Goal: Book appointment/travel/reservation

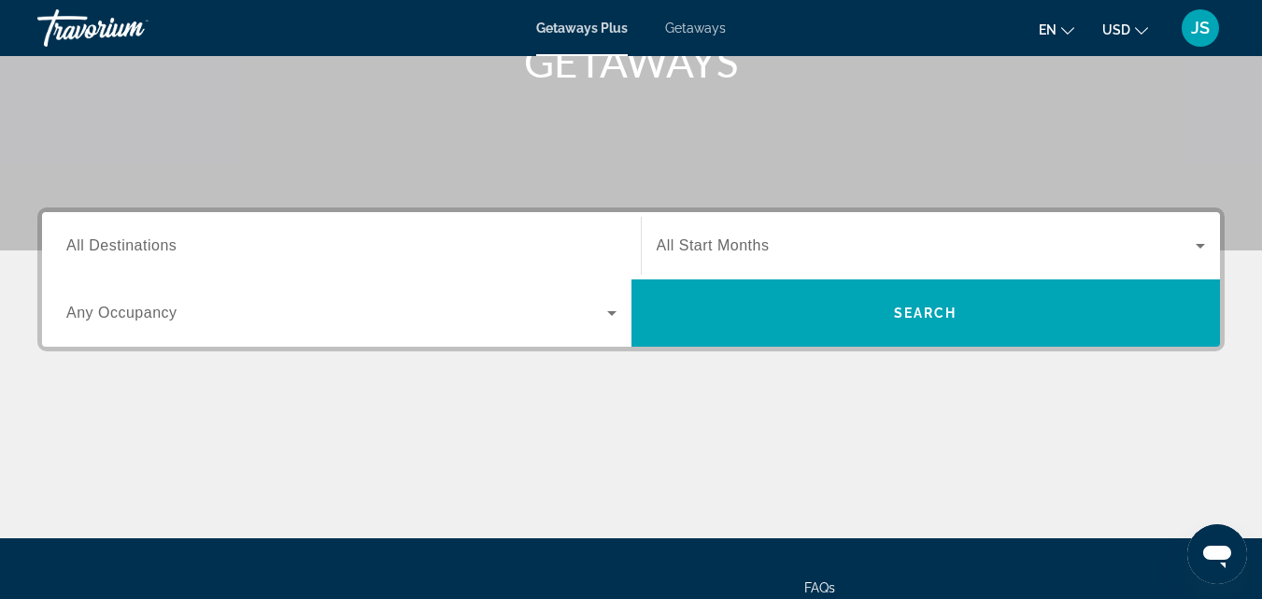
scroll to position [292, 0]
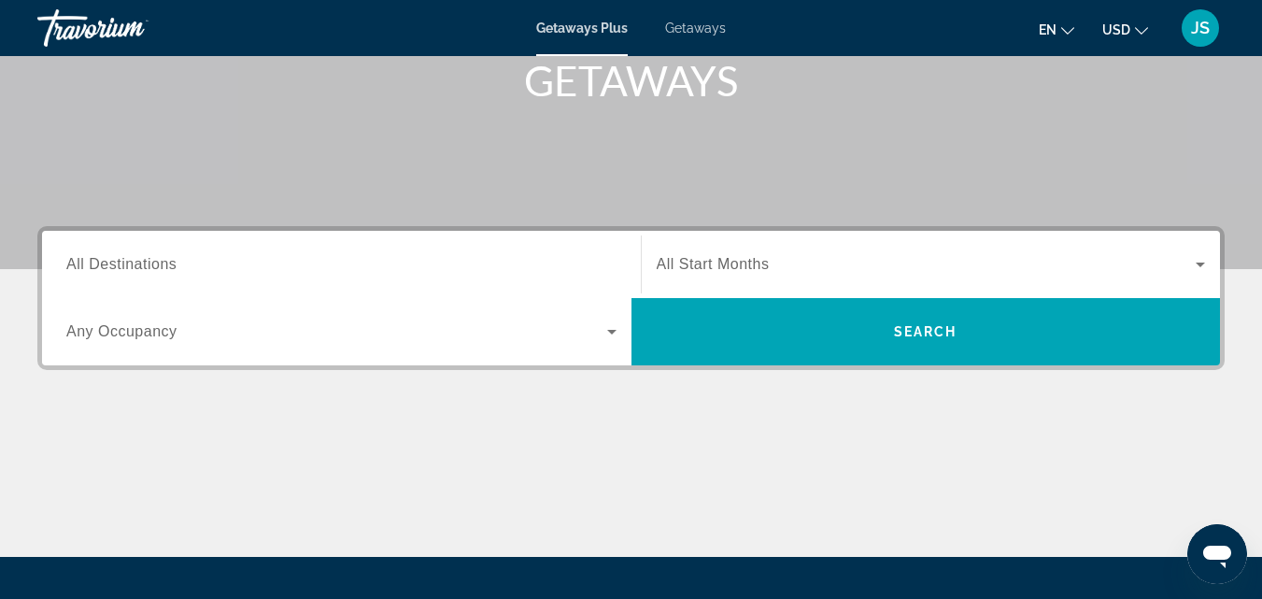
click at [750, 263] on span "All Start Months" at bounding box center [713, 264] width 113 height 16
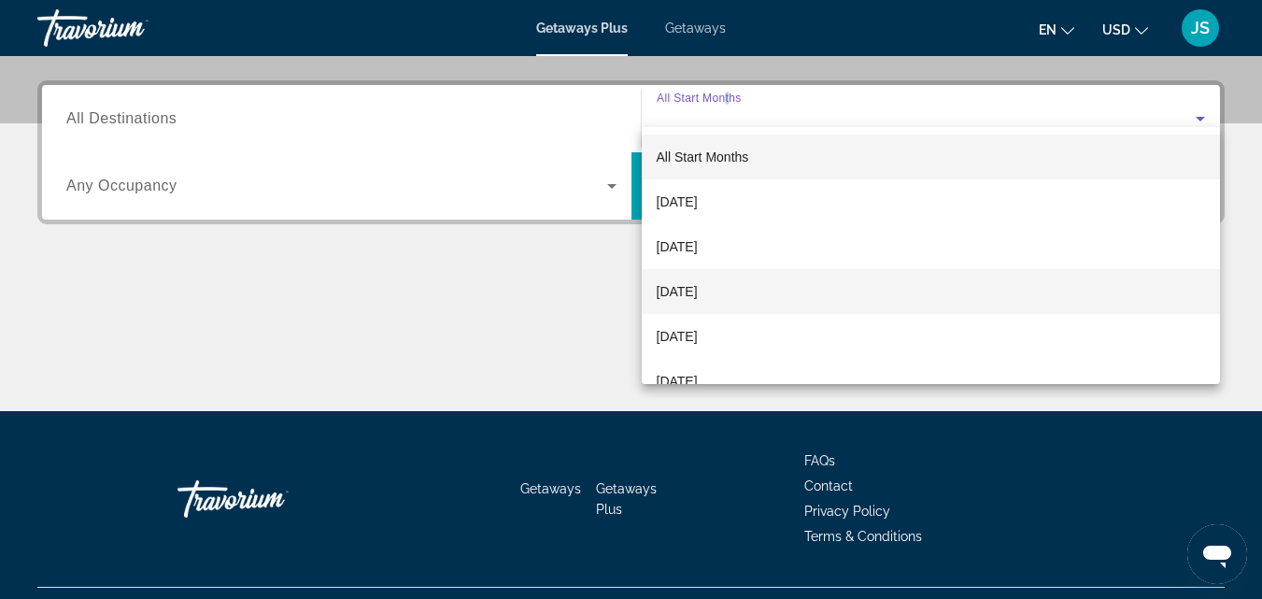
scroll to position [457, 0]
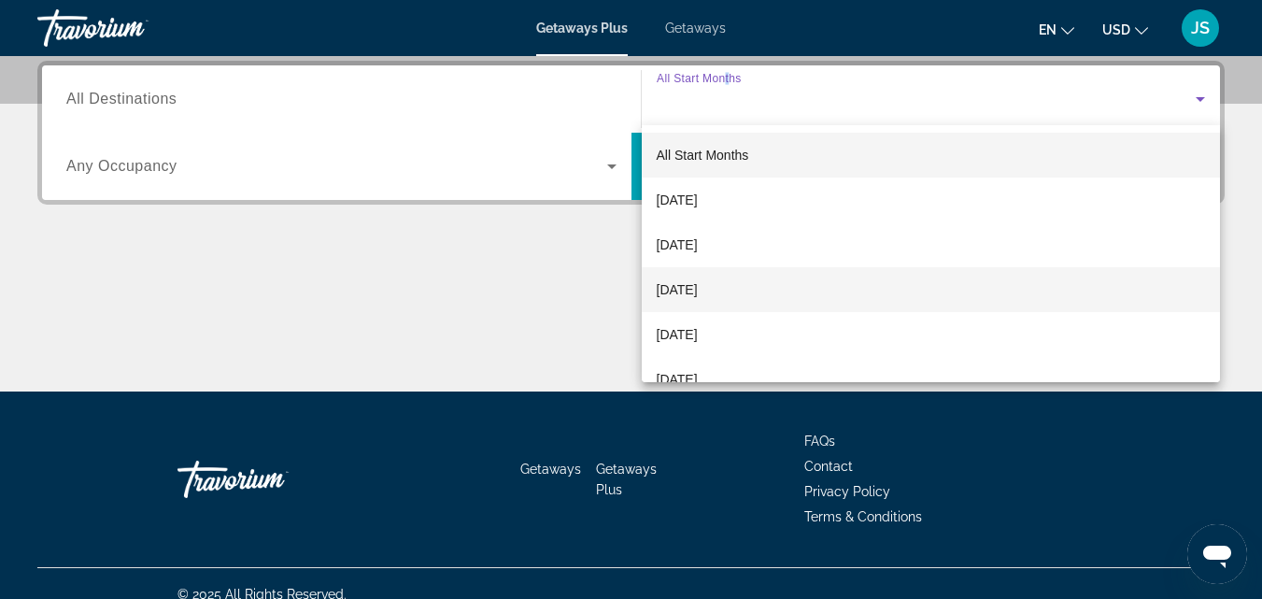
click at [698, 288] on span "[DATE]" at bounding box center [677, 289] width 41 height 22
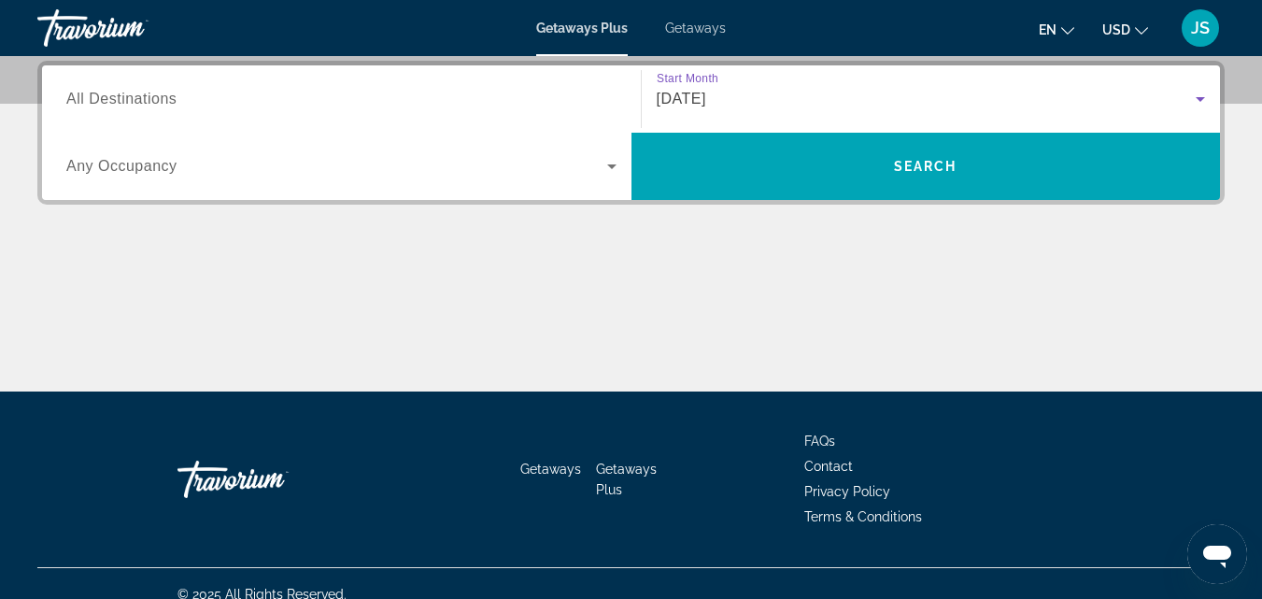
click at [155, 168] on span "Any Occupancy" at bounding box center [121, 166] width 111 height 16
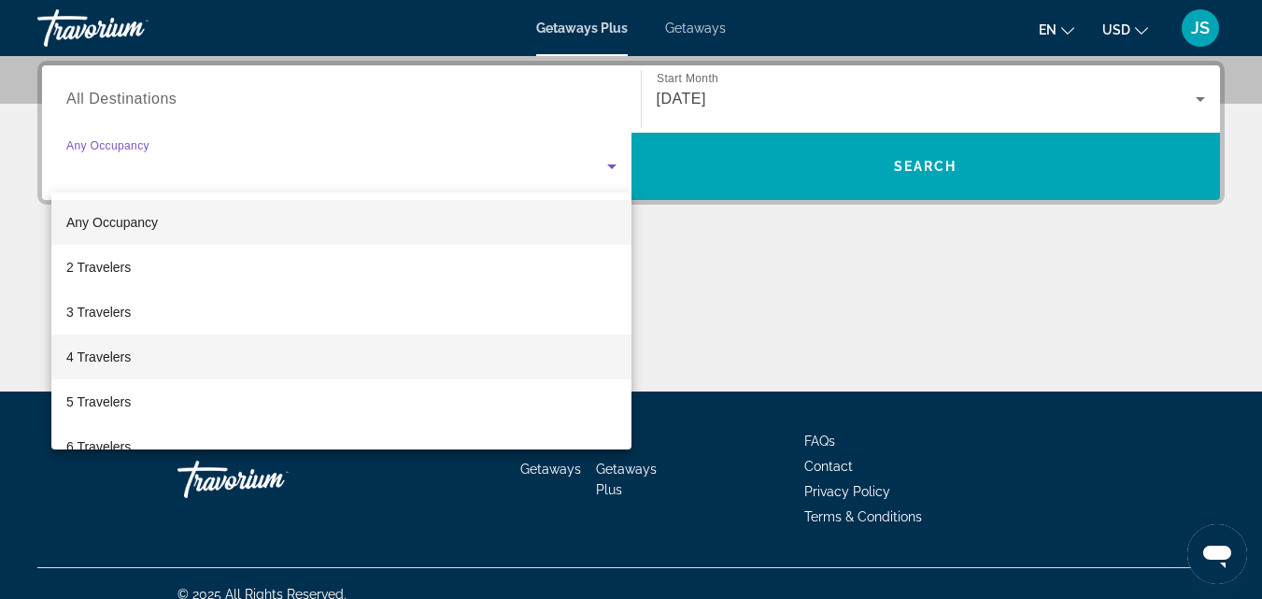
click at [95, 360] on span "4 Travelers" at bounding box center [98, 357] width 64 height 22
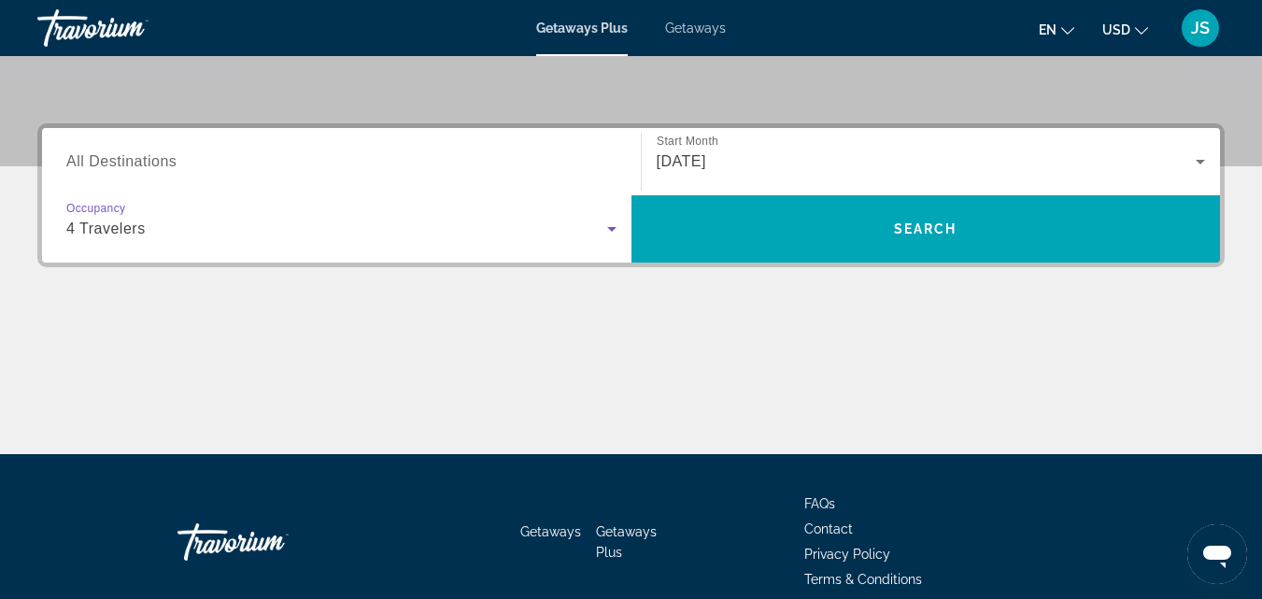
scroll to position [363, 0]
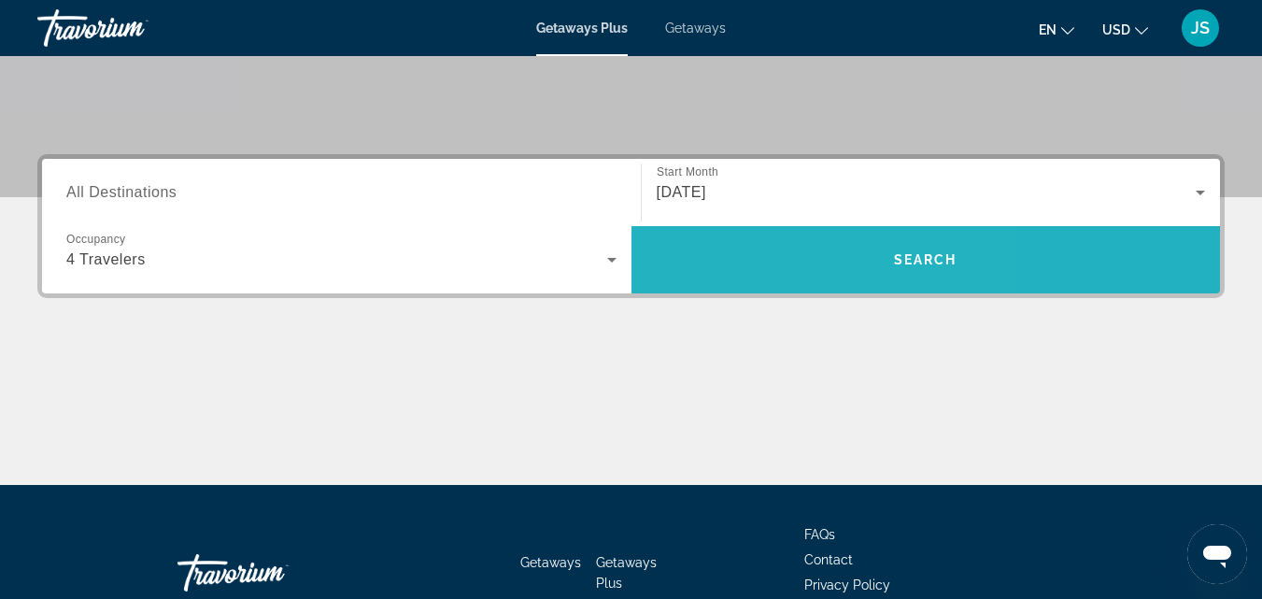
click at [762, 261] on span "Search" at bounding box center [927, 259] width 590 height 45
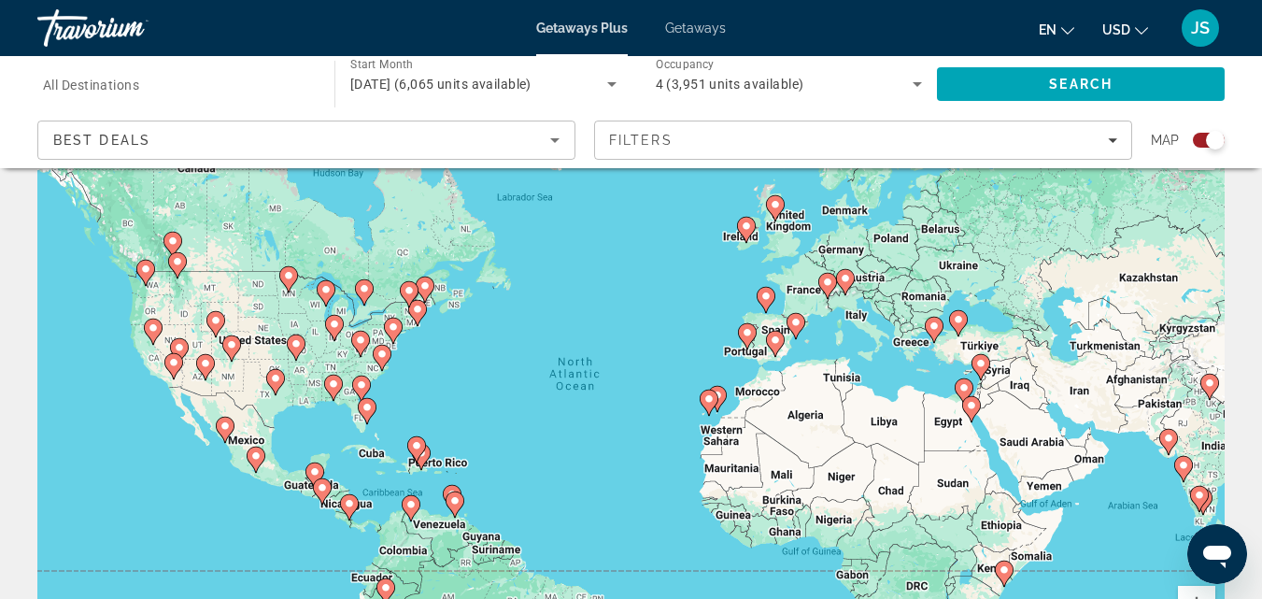
scroll to position [93, 0]
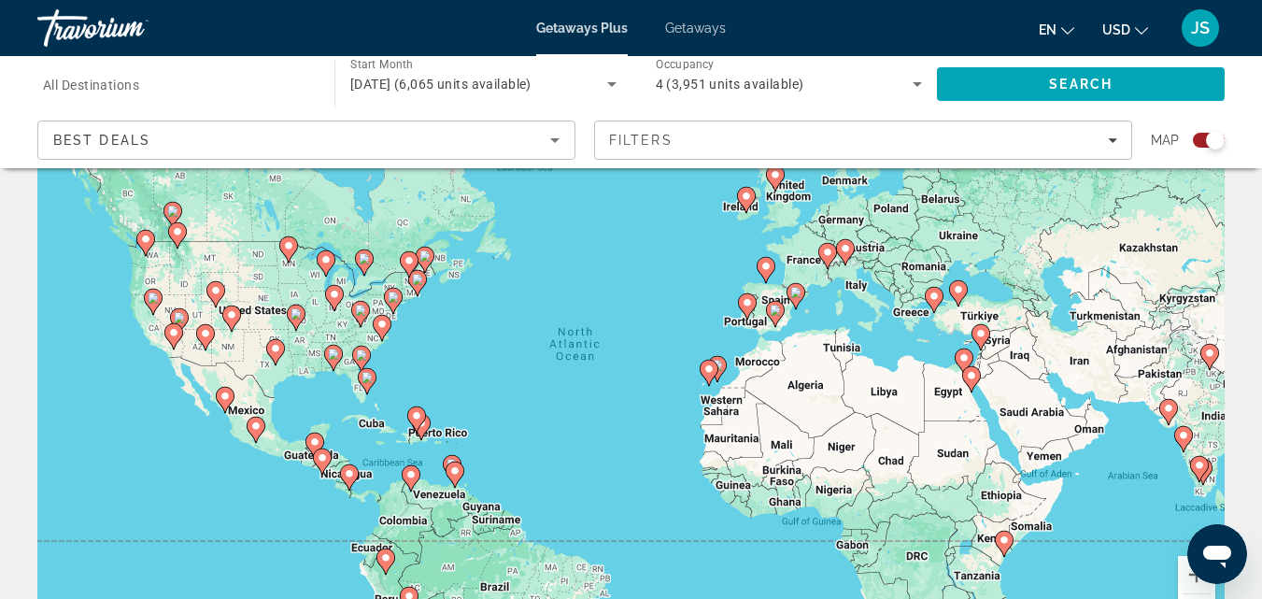
click at [227, 404] on icon "Main content" at bounding box center [224, 400] width 17 height 24
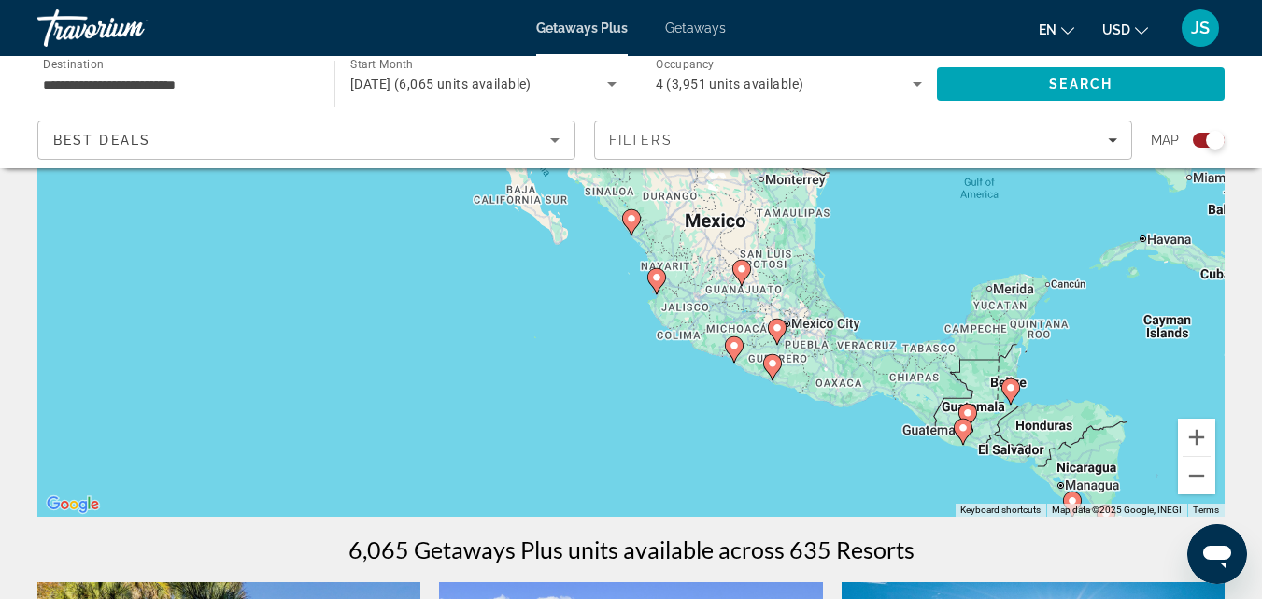
scroll to position [187, 0]
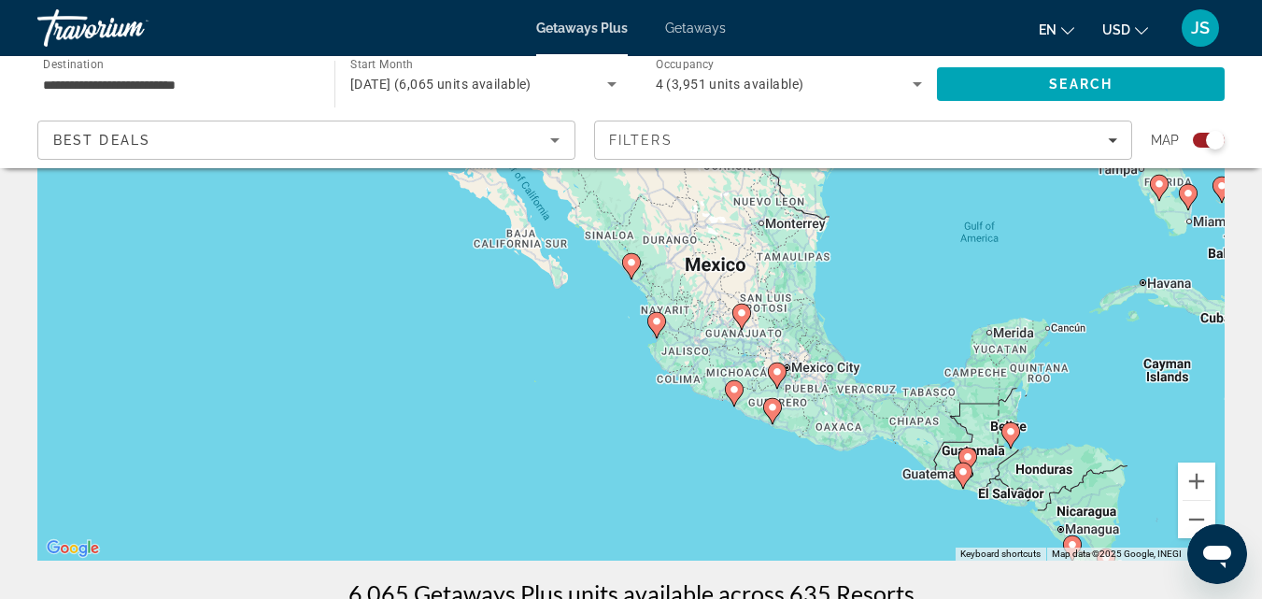
click at [633, 261] on image "Main content" at bounding box center [631, 262] width 11 height 11
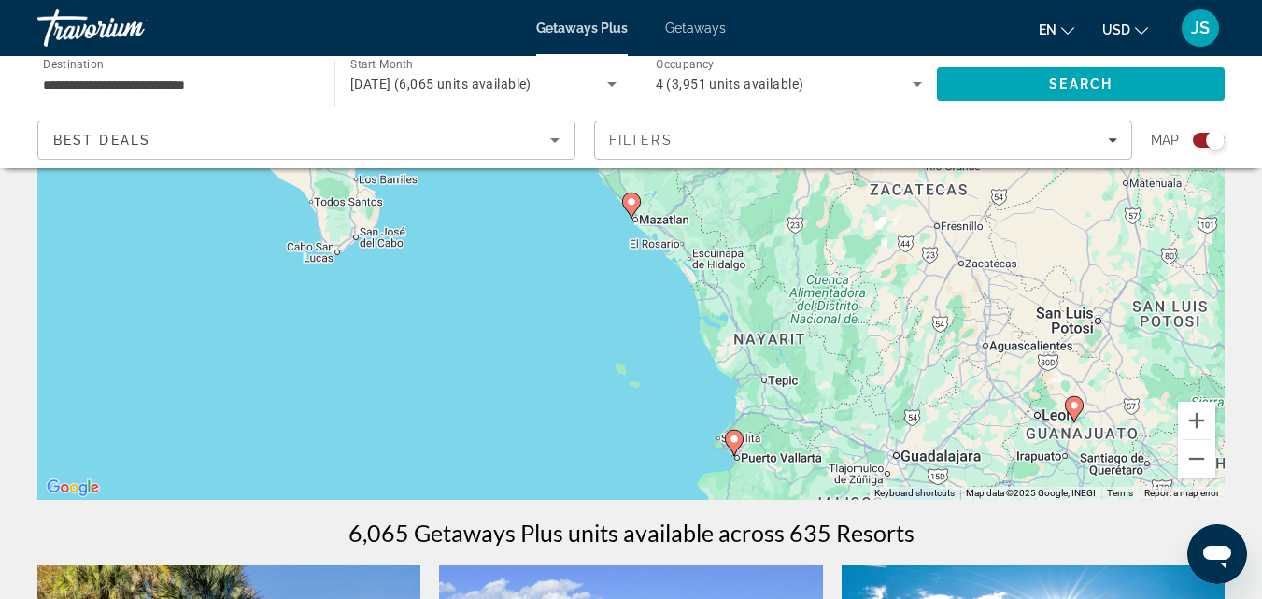
scroll to position [280, 0]
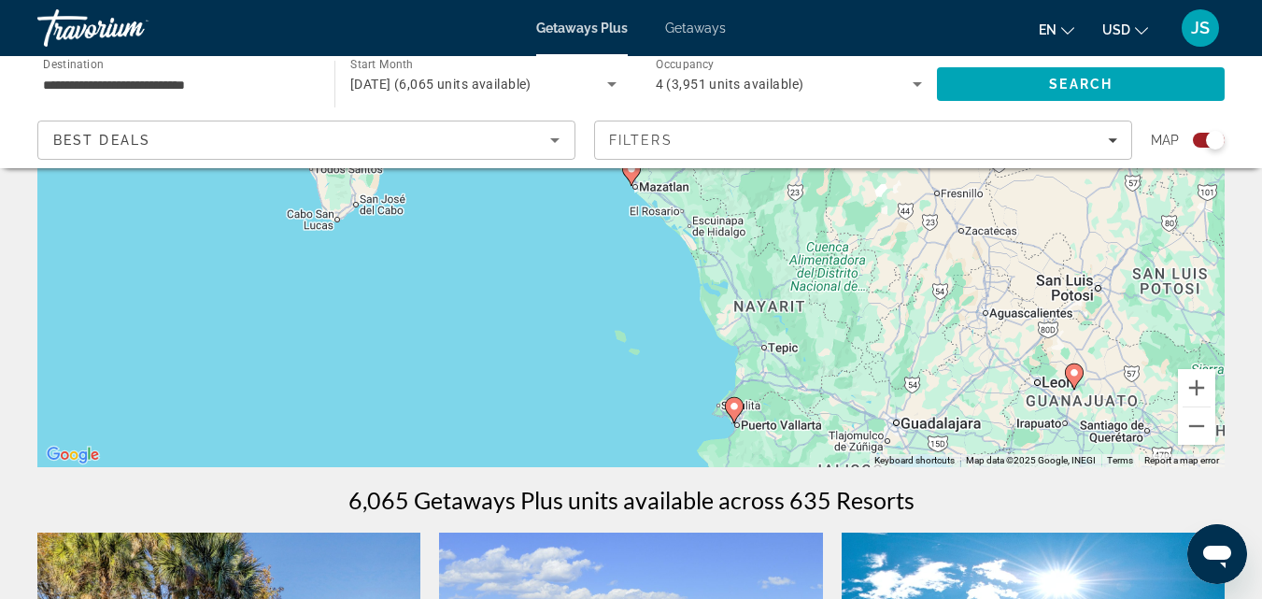
click at [732, 405] on image "Main content" at bounding box center [734, 406] width 11 height 11
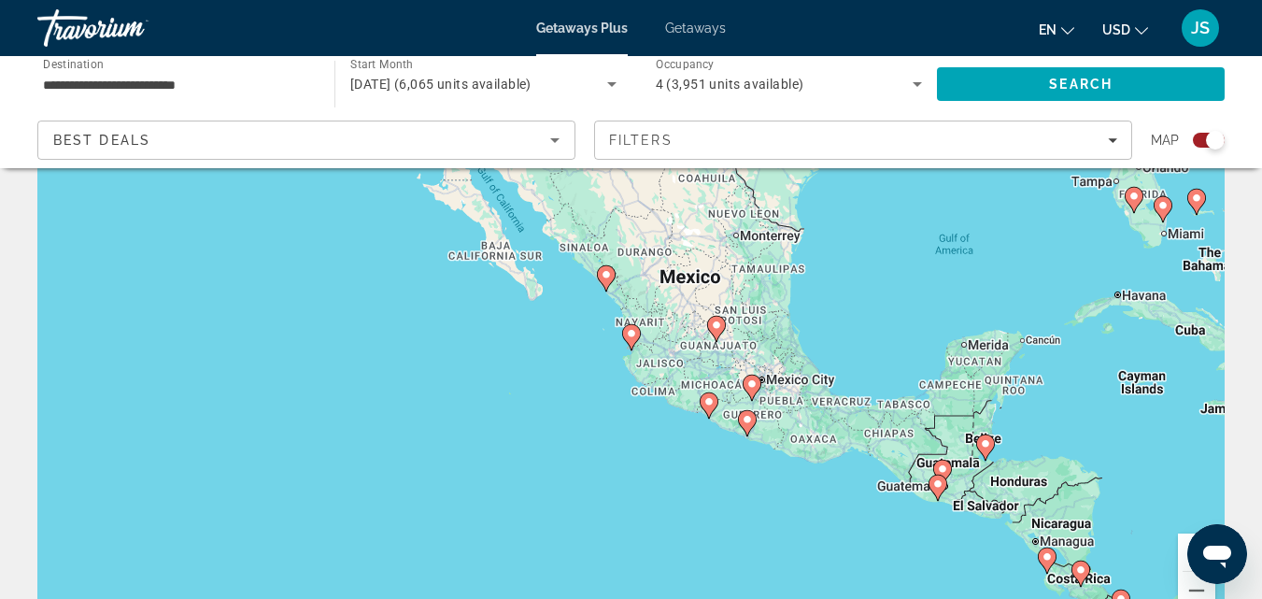
scroll to position [93, 0]
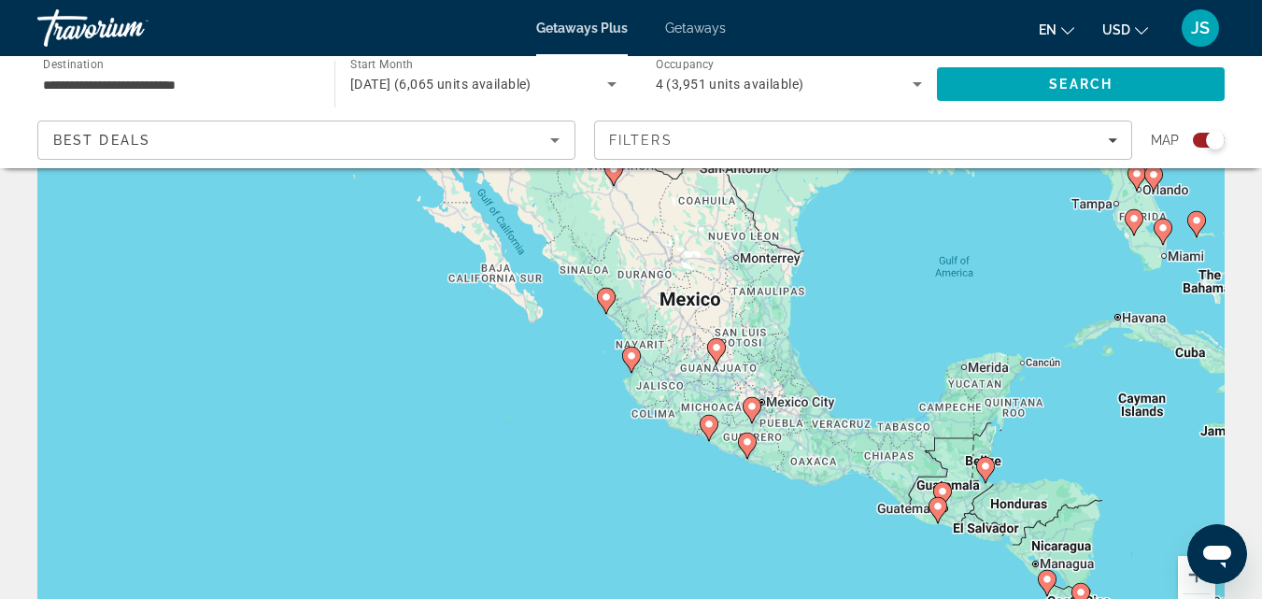
click at [630, 357] on image "Main content" at bounding box center [631, 355] width 11 height 11
type input "**********"
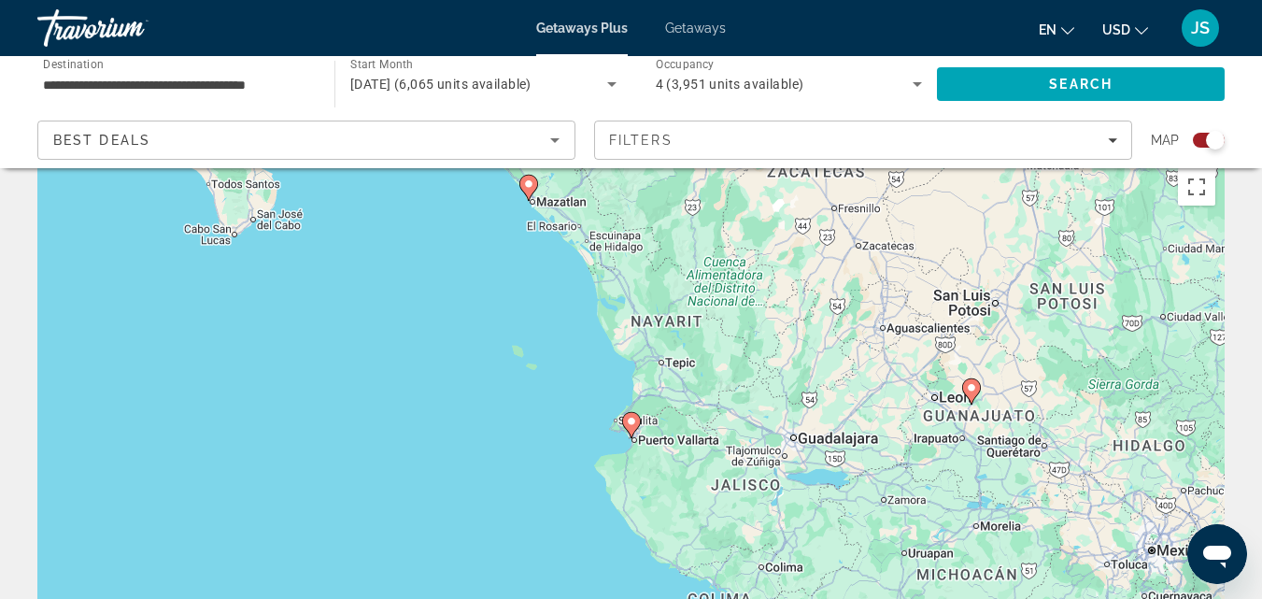
scroll to position [0, 0]
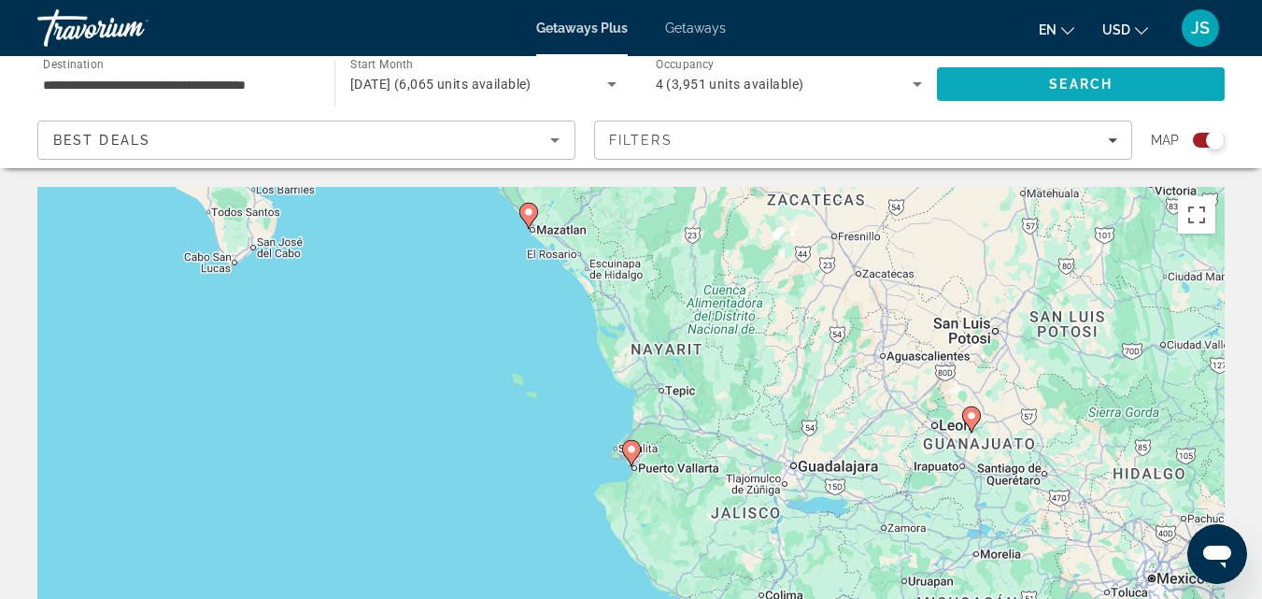
click at [1105, 81] on span "Search" at bounding box center [1081, 84] width 64 height 15
